Goal: Information Seeking & Learning: Find specific fact

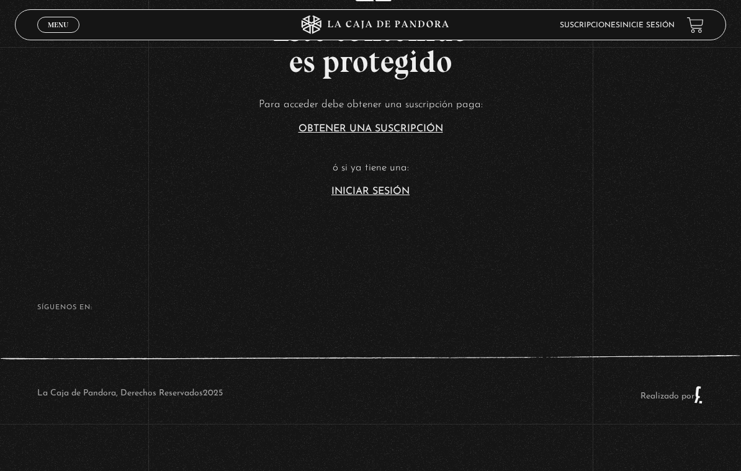
scroll to position [281, 0]
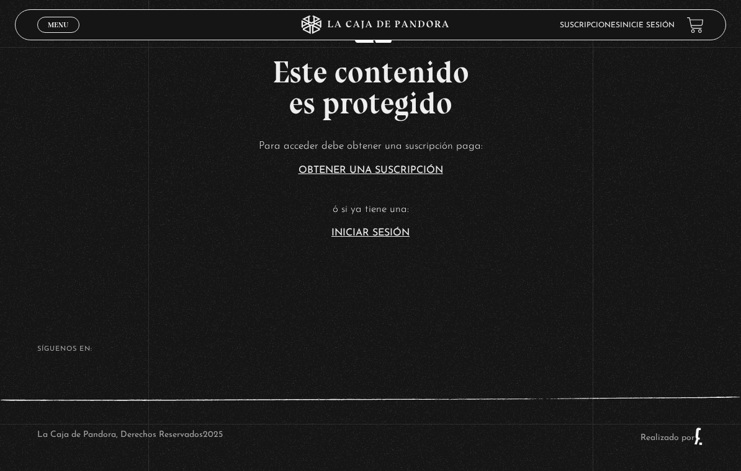
click at [49, 24] on span "Menu" at bounding box center [58, 24] width 20 height 7
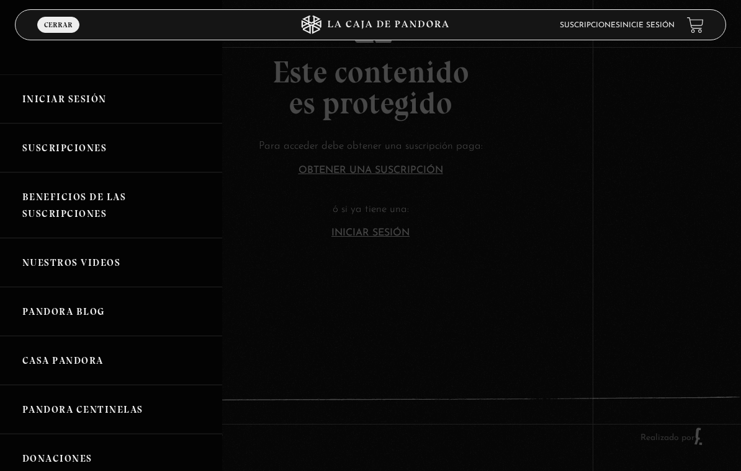
click at [55, 86] on link "Iniciar Sesión" at bounding box center [111, 98] width 222 height 49
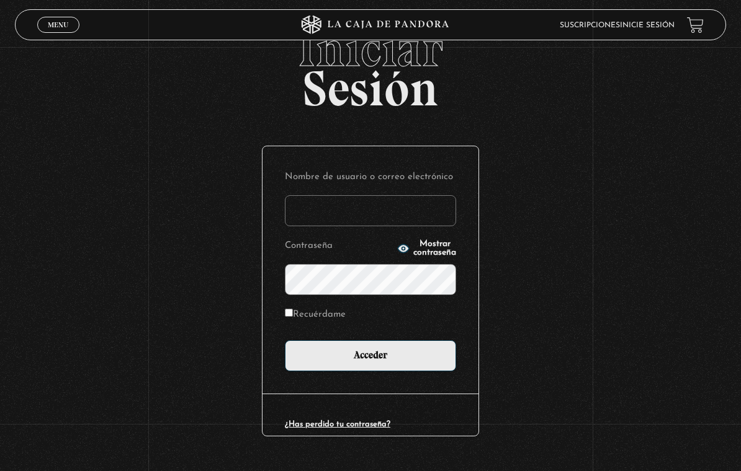
scroll to position [77, 0]
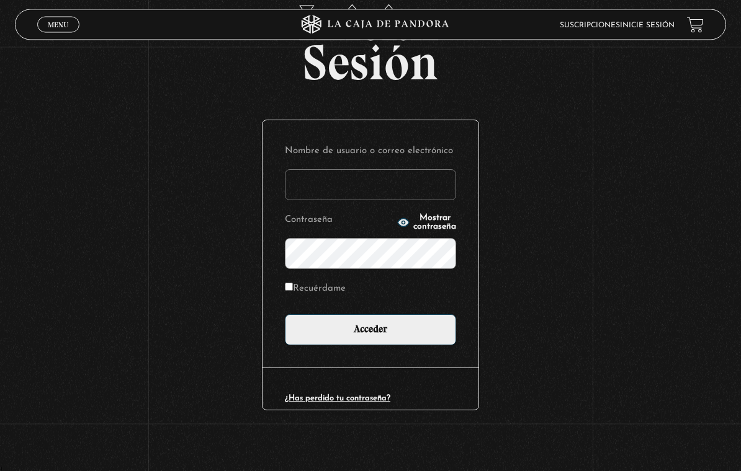
click at [334, 189] on input "Nombre de usuario o correo electrónico" at bounding box center [370, 185] width 171 height 31
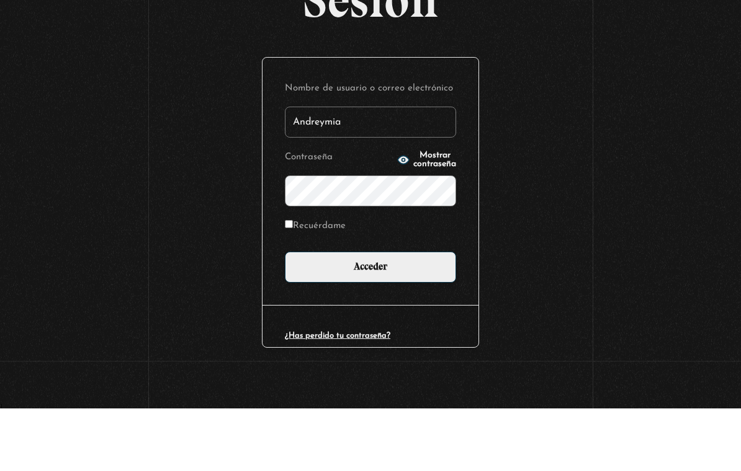
type input "Andreymia"
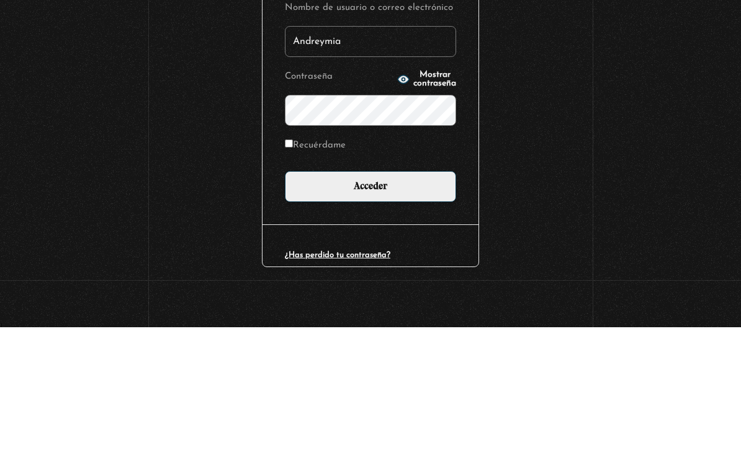
click at [387, 315] on input "Acceder" at bounding box center [370, 330] width 171 height 31
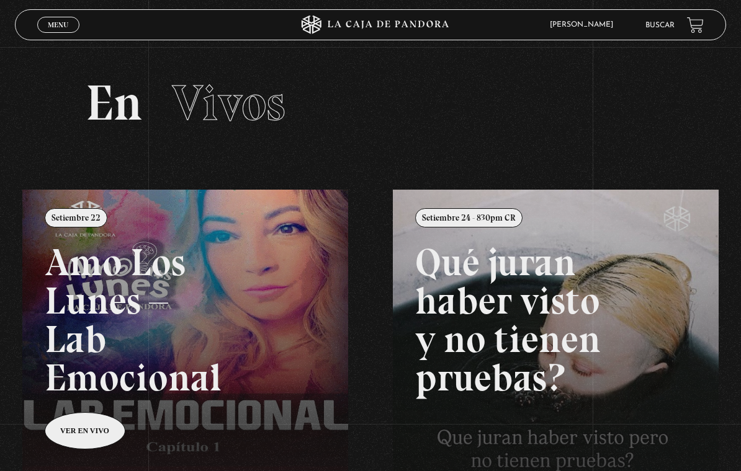
click at [656, 29] on link "Buscar" at bounding box center [659, 25] width 29 height 7
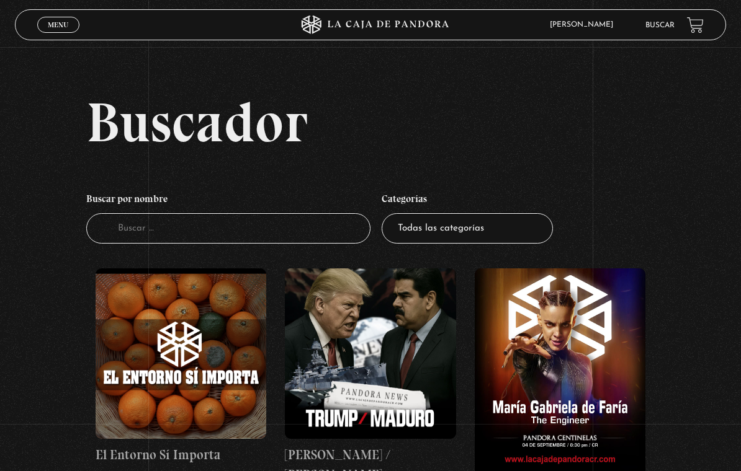
click at [180, 226] on input "Buscador" at bounding box center [228, 228] width 285 height 30
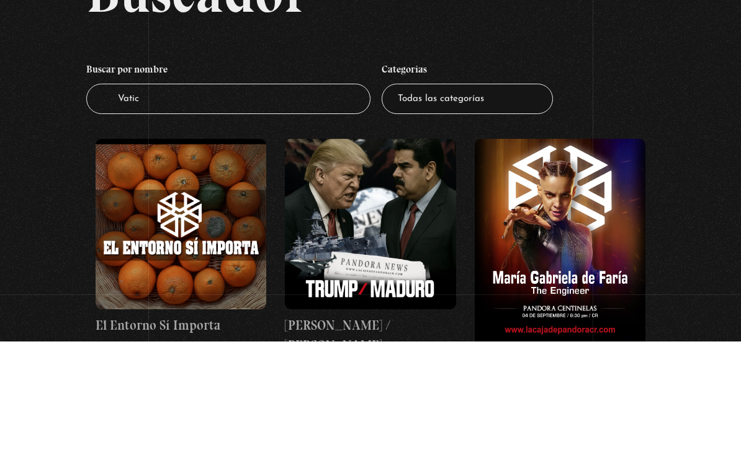
type input "Vatica"
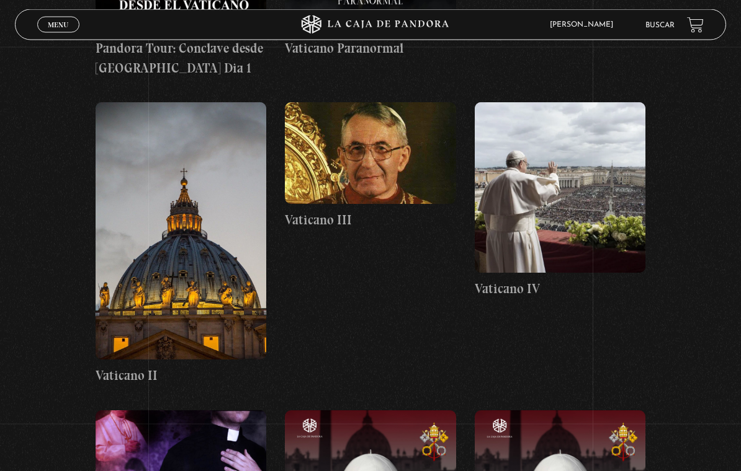
scroll to position [408, 0]
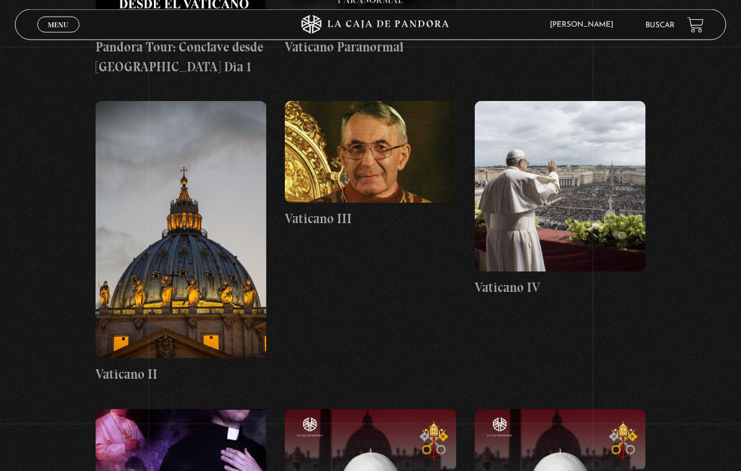
click at [355, 155] on figure at bounding box center [370, 153] width 171 height 102
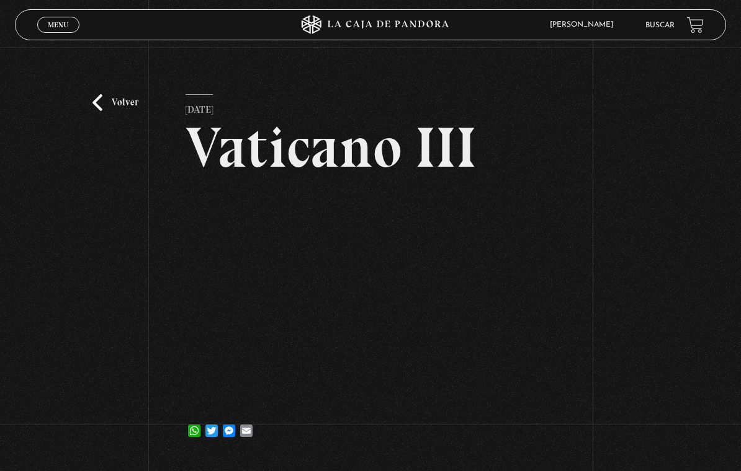
click at [220, 196] on article "[DATE] Vaticano III WhatsApp Twitter Messenger Email" at bounding box center [370, 270] width 370 height 353
click at [91, 237] on div "Volver [DATE] Vaticano III WhatsApp Twitter Messenger Email" at bounding box center [370, 253] width 741 height 412
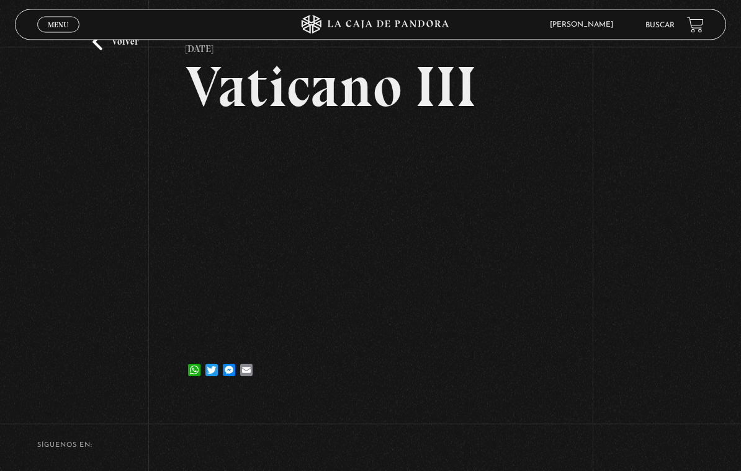
scroll to position [58, 0]
